Goal: Task Accomplishment & Management: Use online tool/utility

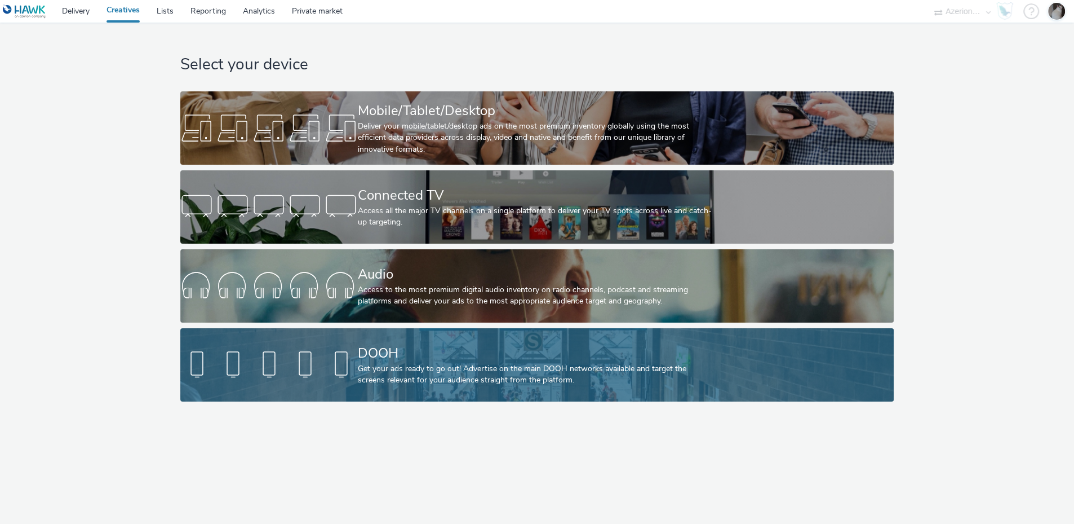
click at [443, 384] on div "Get your ads ready to go out! Advertise on the main DOOH networks available and…" at bounding box center [534, 374] width 355 height 23
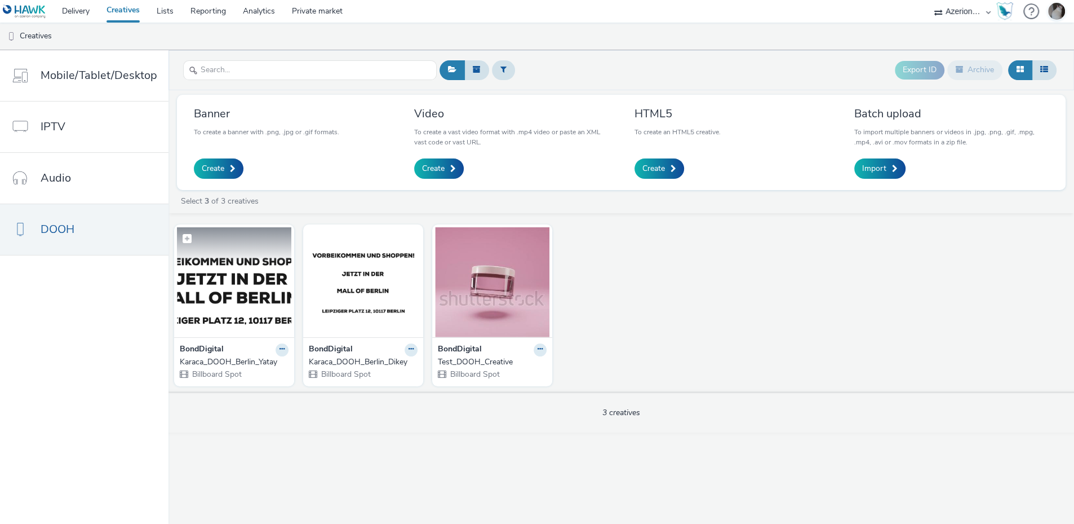
click at [240, 267] on img at bounding box center [234, 282] width 114 height 110
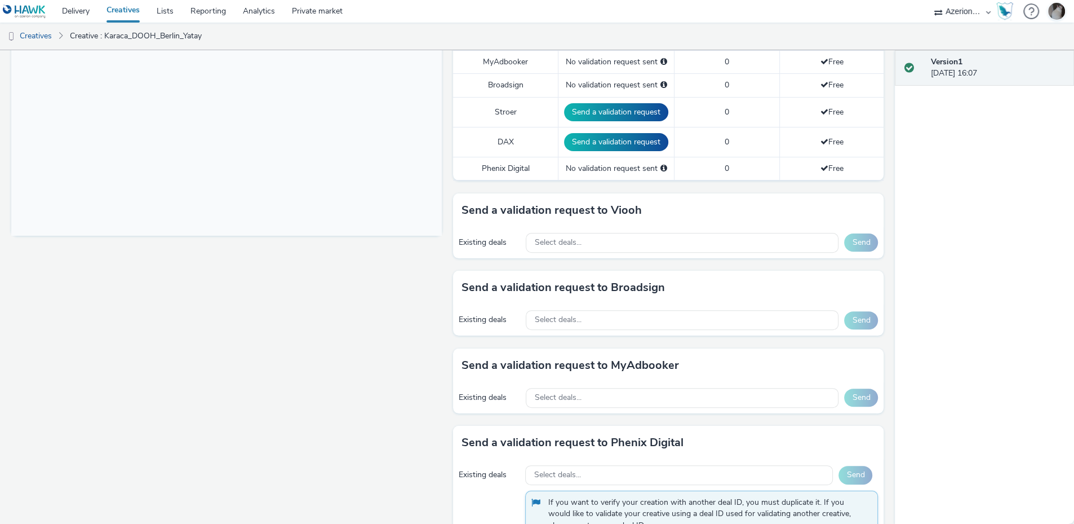
scroll to position [359, 0]
click at [669, 327] on div "Select deals..." at bounding box center [682, 321] width 313 height 20
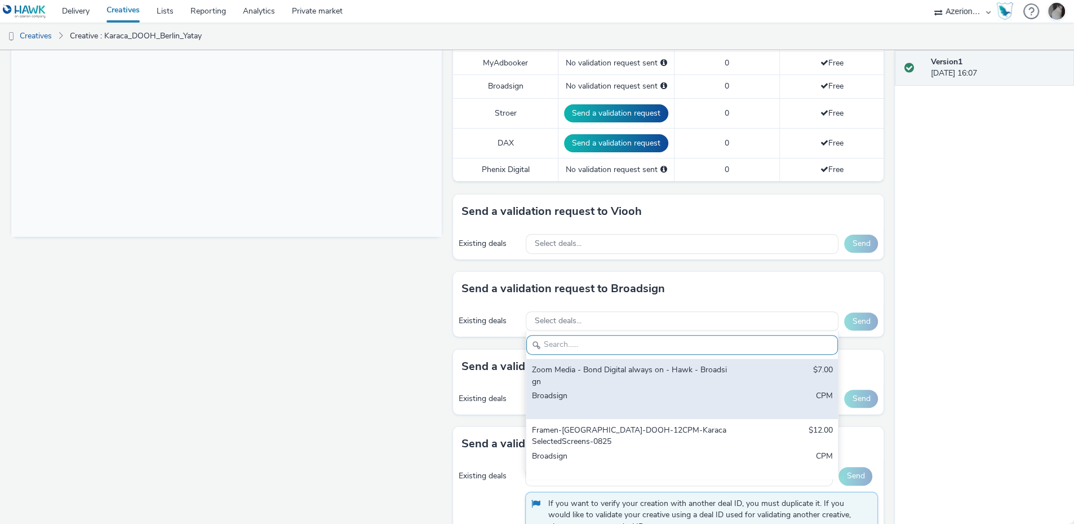
scroll to position [372, 0]
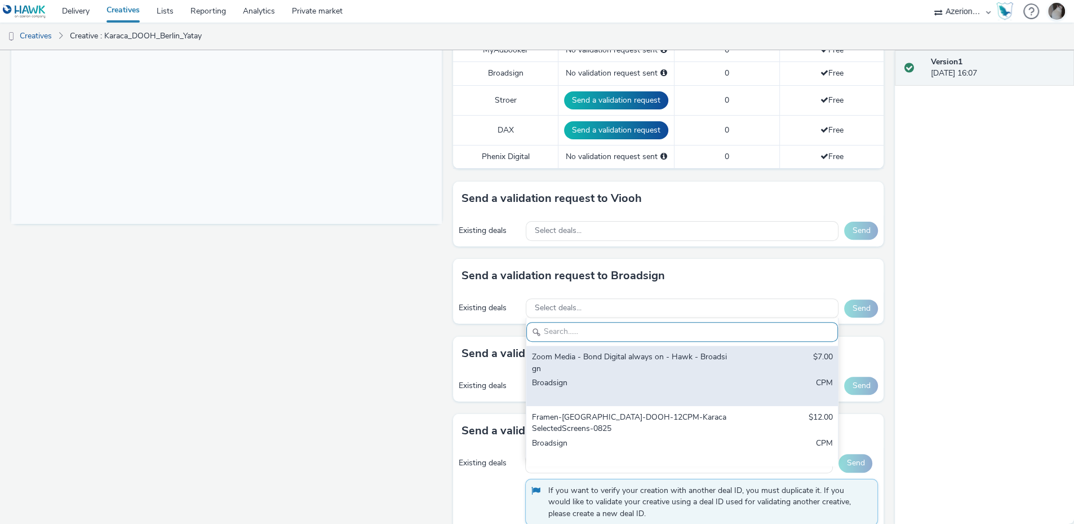
click at [712, 414] on div "Framen-[GEOGRAPHIC_DATA]-DOOH-12CPM-KaracaSelectedScreens-0825" at bounding box center [631, 422] width 198 height 23
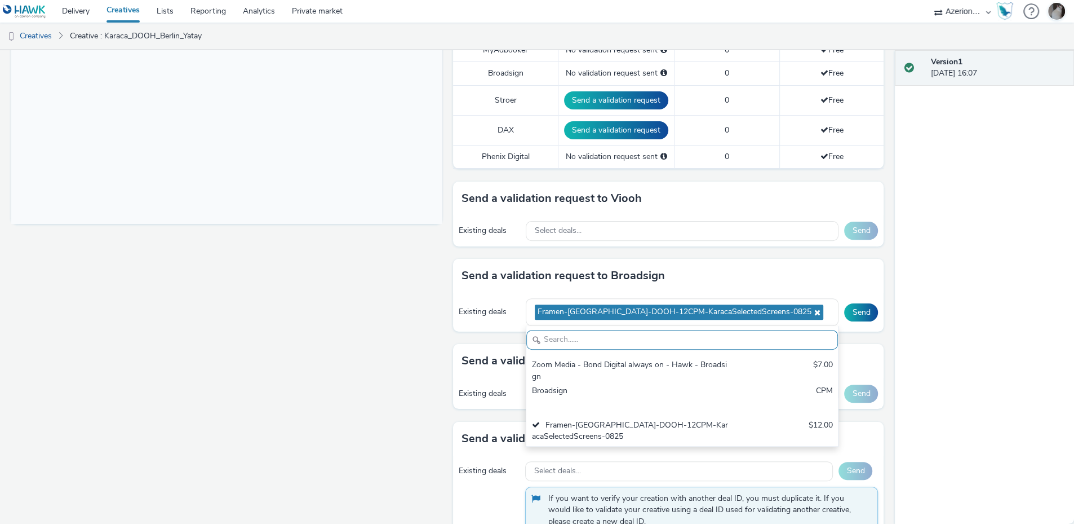
click at [873, 320] on div "Existing deals Framen-[GEOGRAPHIC_DATA]-DOOH-12CPM-KaracaSelectedScreens-0825 Z…" at bounding box center [668, 312] width 431 height 39
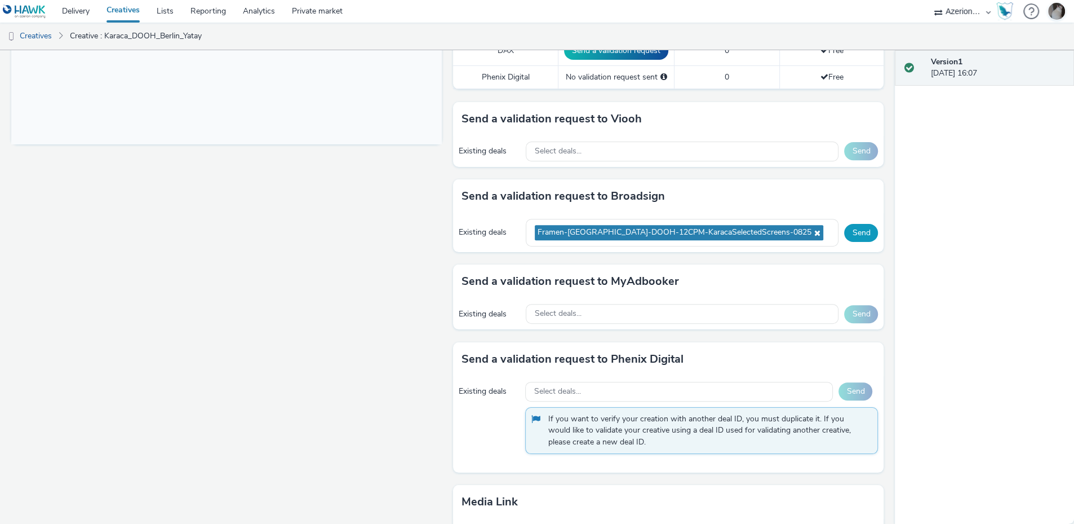
scroll to position [451, 0]
click at [845, 235] on button "Send" at bounding box center [861, 233] width 34 height 18
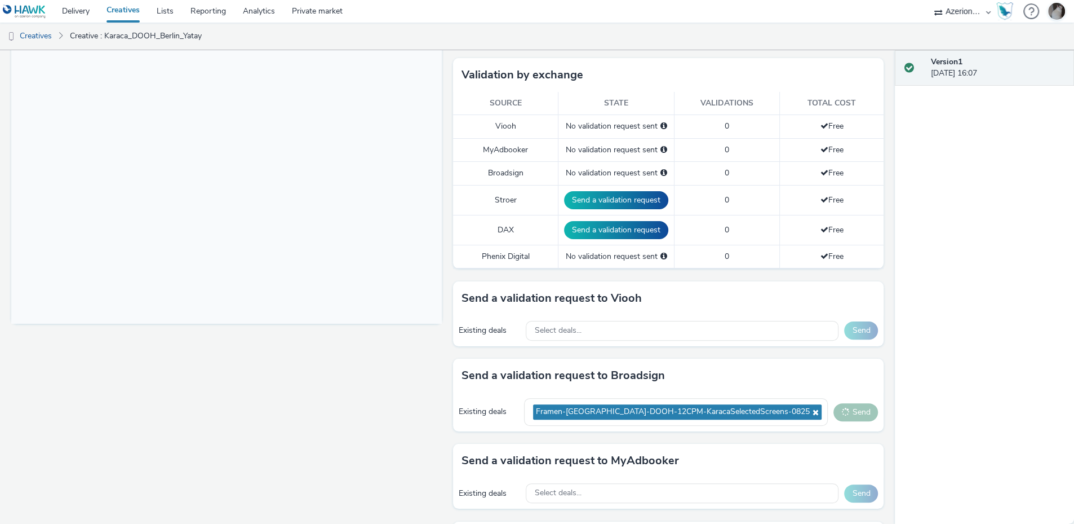
scroll to position [240, 0]
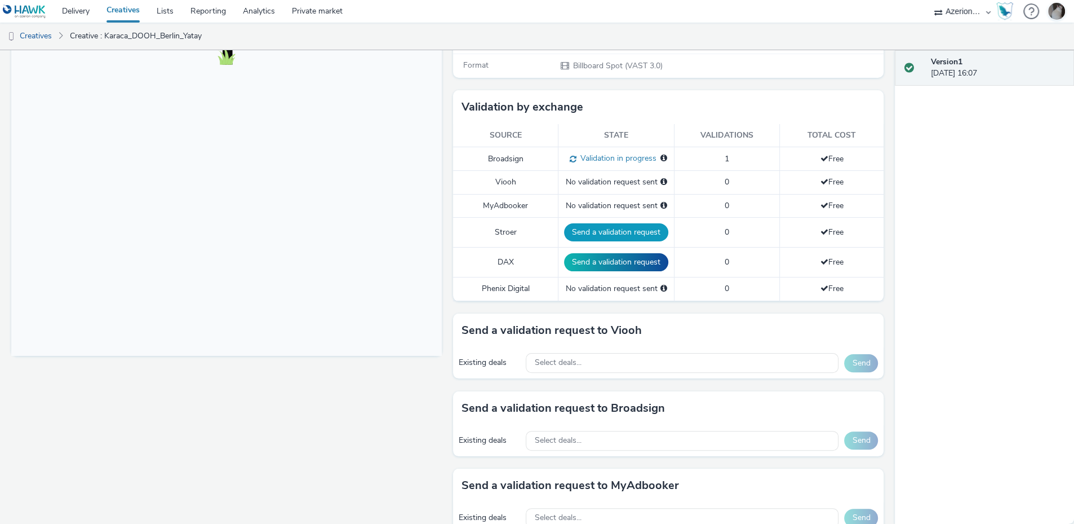
click at [621, 234] on button "Send a validation request" at bounding box center [616, 232] width 104 height 18
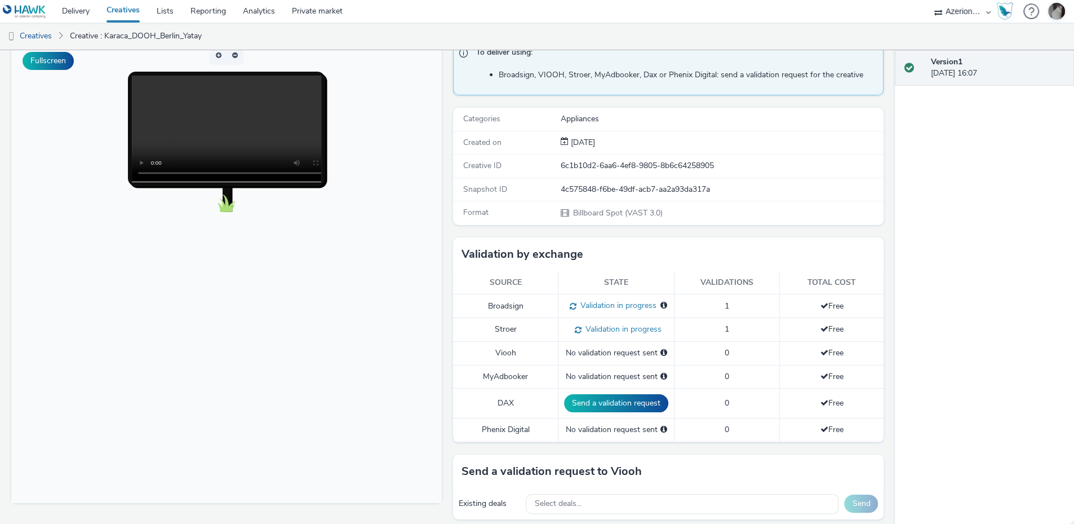
scroll to position [0, 0]
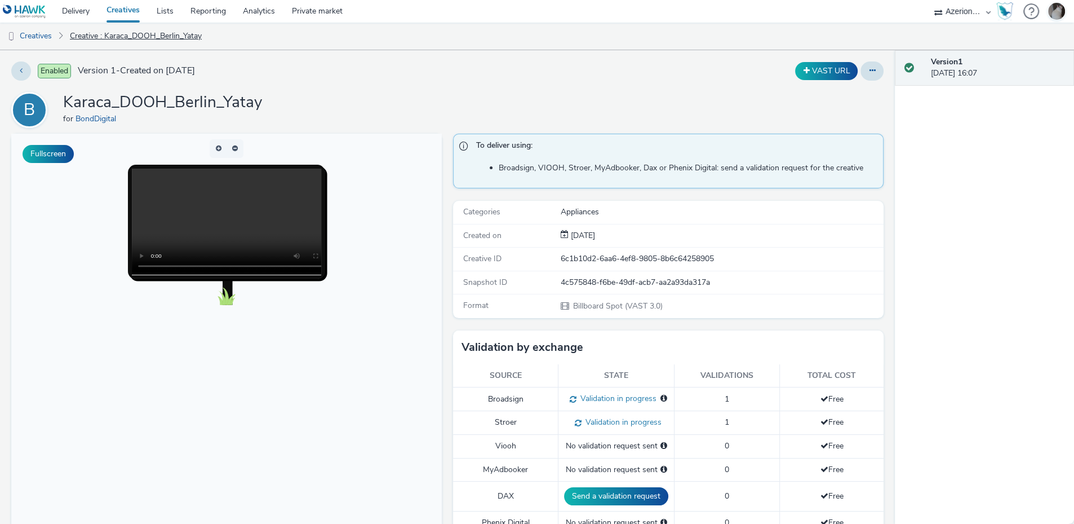
click at [141, 32] on link "Creative : Karaca_DOOH_Berlin_Yatay" at bounding box center [135, 36] width 143 height 27
click at [45, 36] on link "Creatives" at bounding box center [28, 36] width 57 height 27
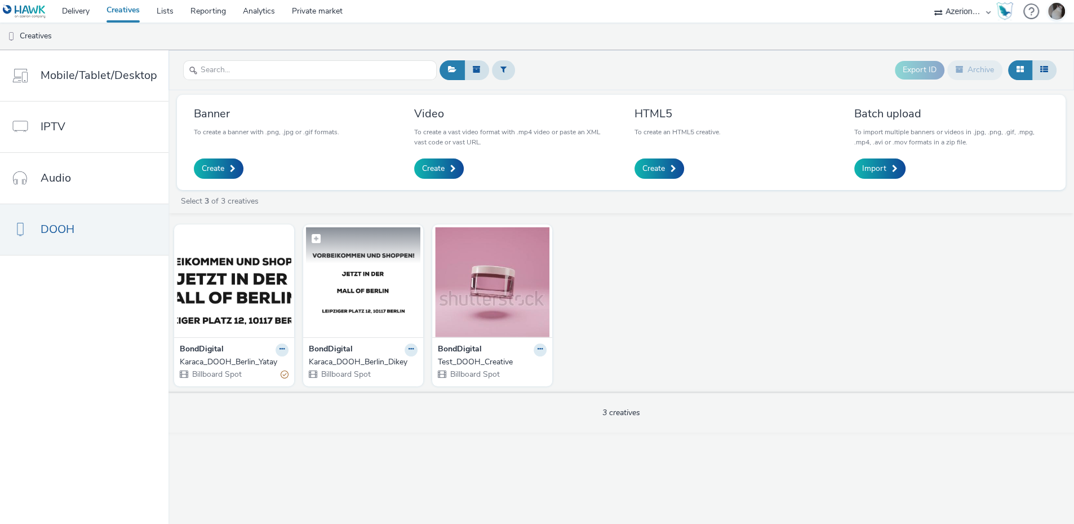
click at [390, 297] on img at bounding box center [363, 282] width 114 height 110
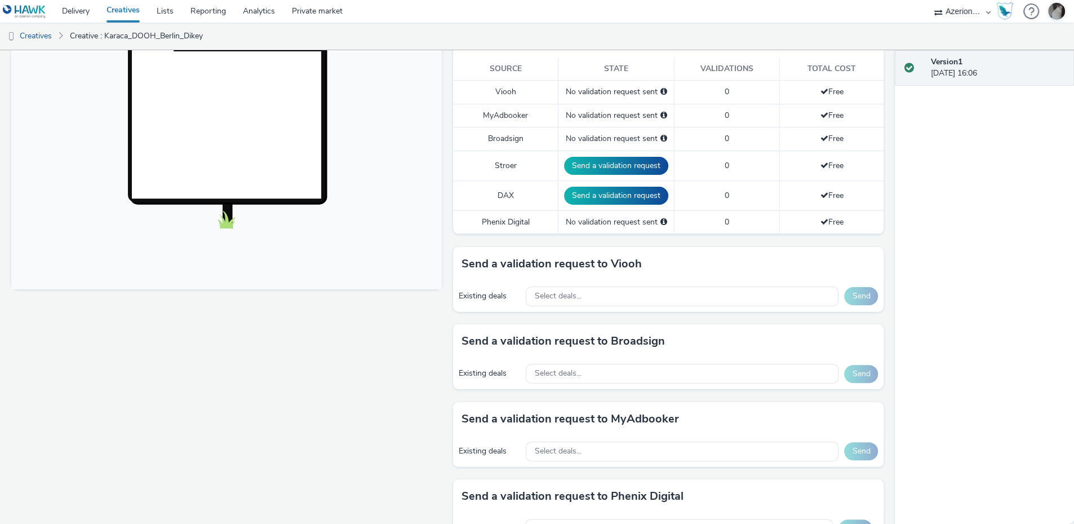
scroll to position [308, 0]
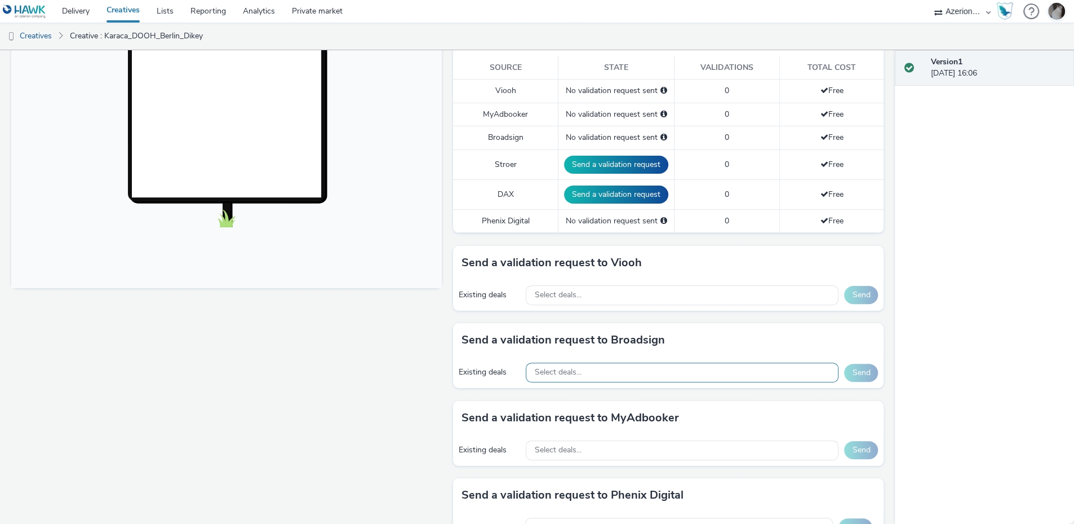
click at [740, 376] on div "Select deals..." at bounding box center [682, 372] width 313 height 20
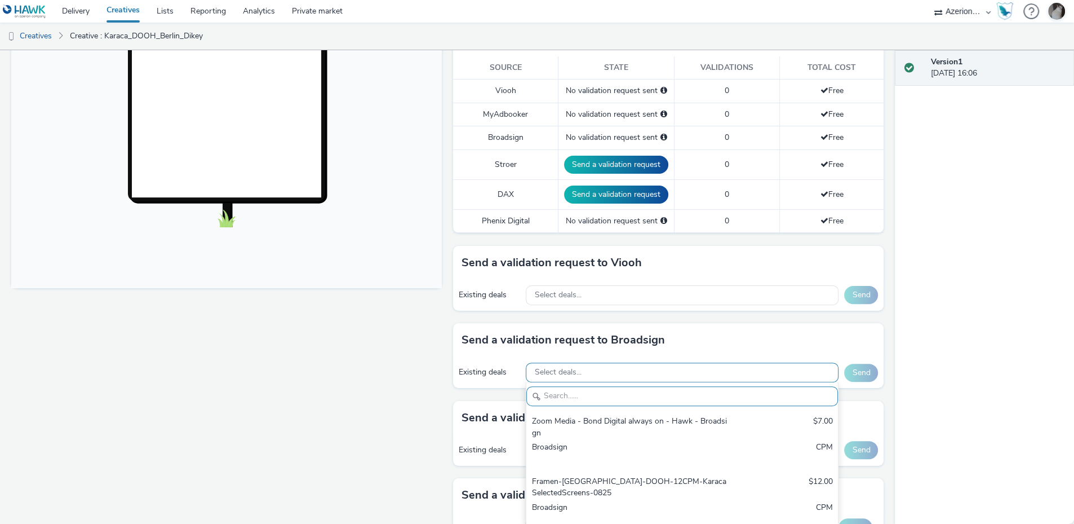
scroll to position [0, 0]
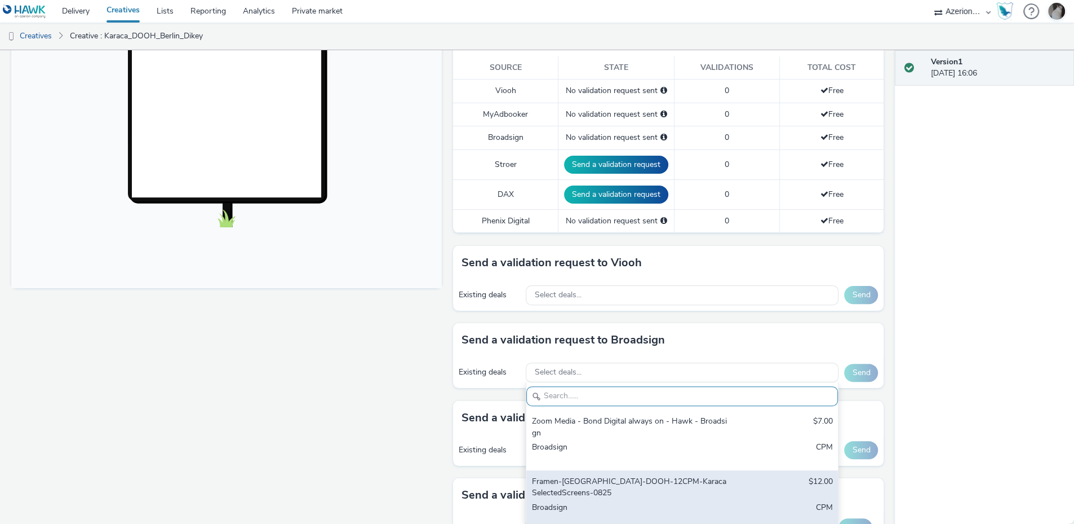
click at [731, 486] on div "Framen-[GEOGRAPHIC_DATA]-DOOH-12CPM-KaracaSelectedScreens-0825 $12.00 Broadsign…" at bounding box center [682, 500] width 312 height 60
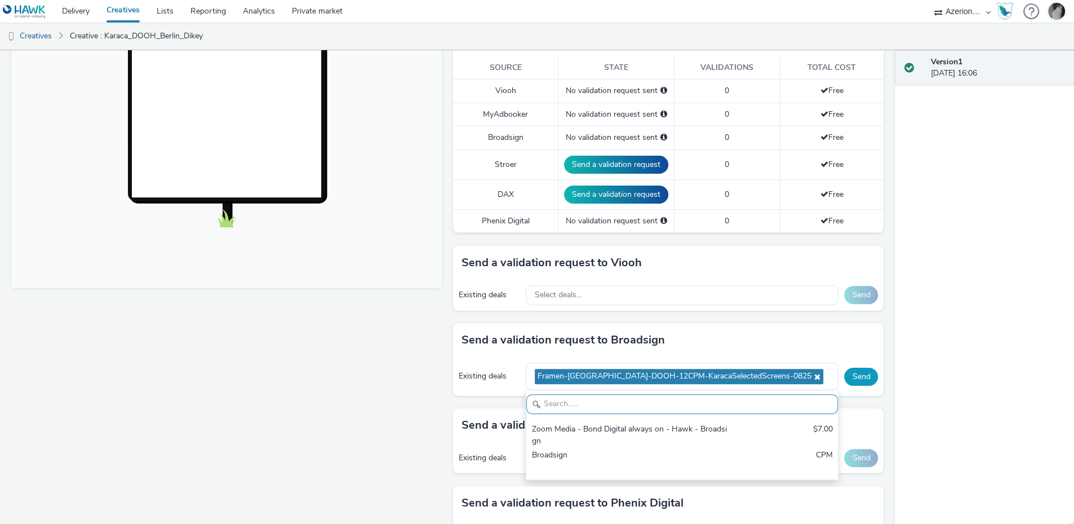
click at [865, 374] on button "Send" at bounding box center [861, 377] width 34 height 18
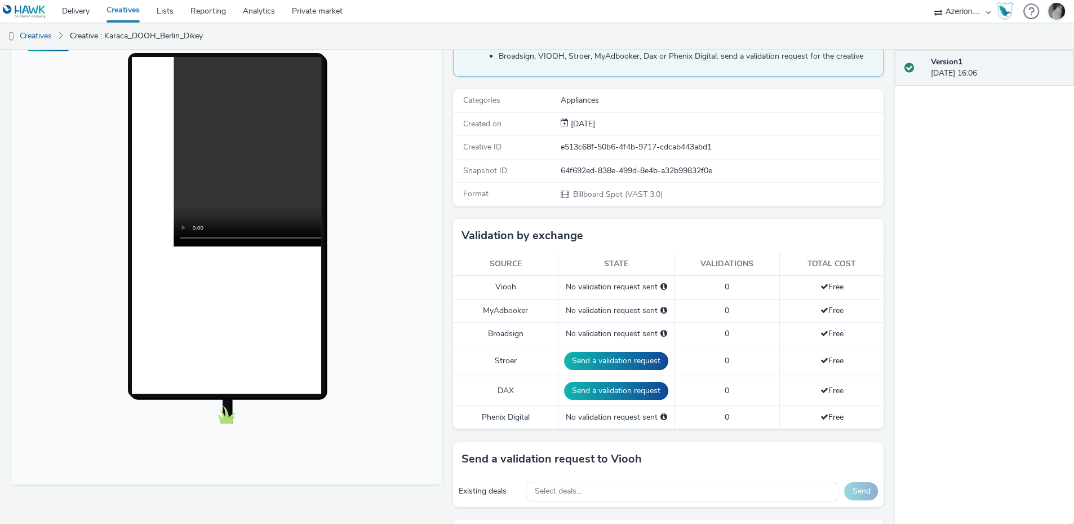
scroll to position [87, 0]
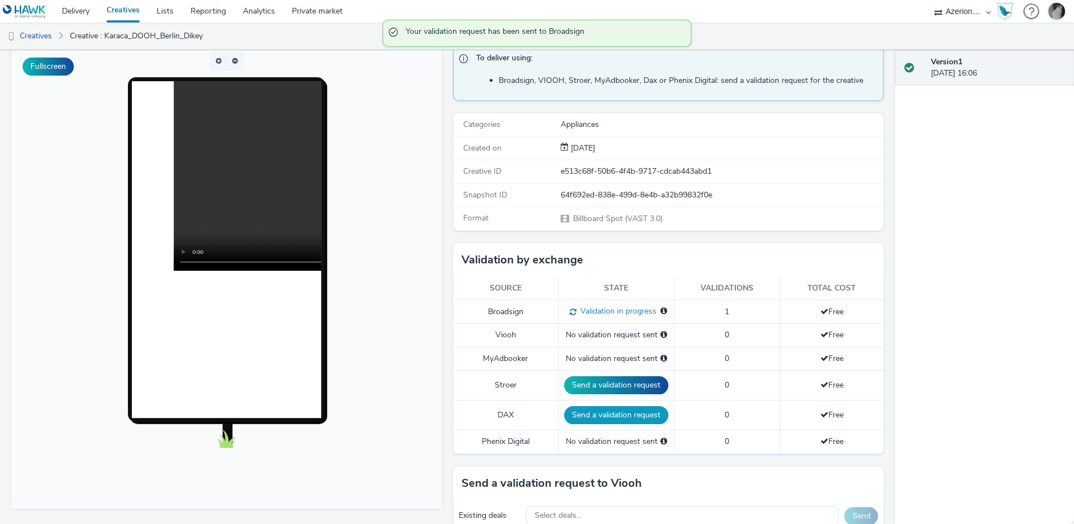
click at [608, 385] on button "Send a validation request" at bounding box center [616, 385] width 104 height 18
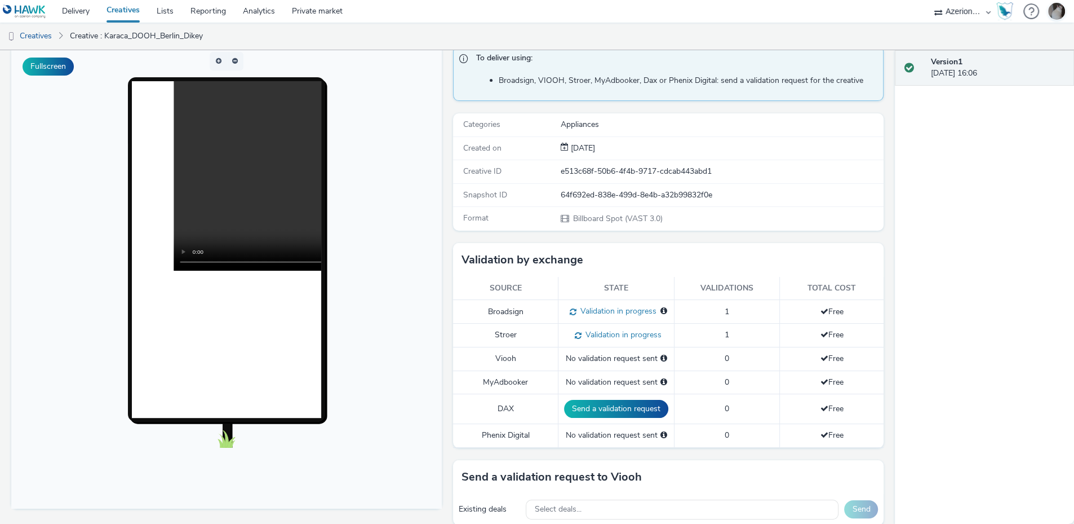
click at [566, 308] on span at bounding box center [571, 311] width 11 height 11
